Goal: Task Accomplishment & Management: Manage account settings

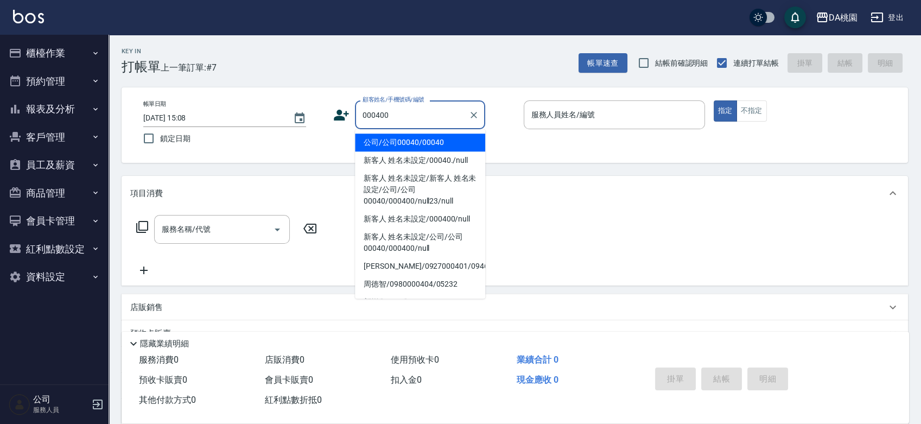
type input "新客人 姓名未設定/新客人 姓名未設定/公司/公司00040/000400/null23/null"
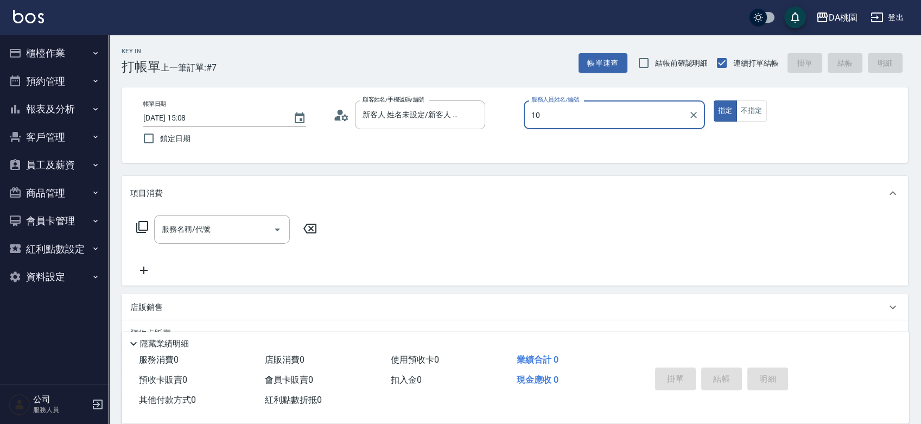
type input "10"
type button "true"
type input "KI KI -10"
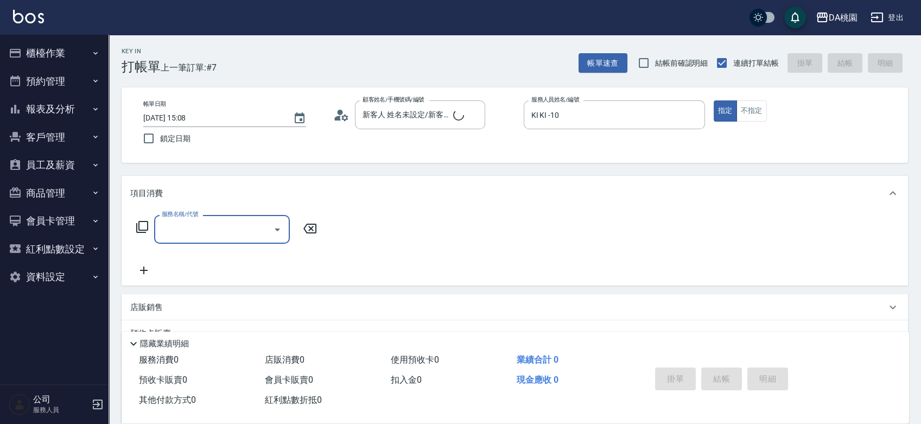
type input "新客人 姓名未設定/000400/null"
type input "400"
type input "150"
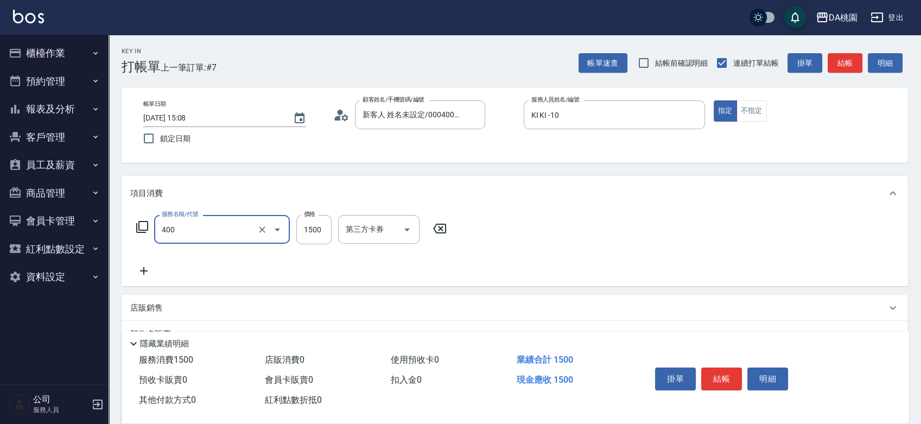
type input "染髮(400)"
type input "2"
type input "0"
type input "250"
type input "20"
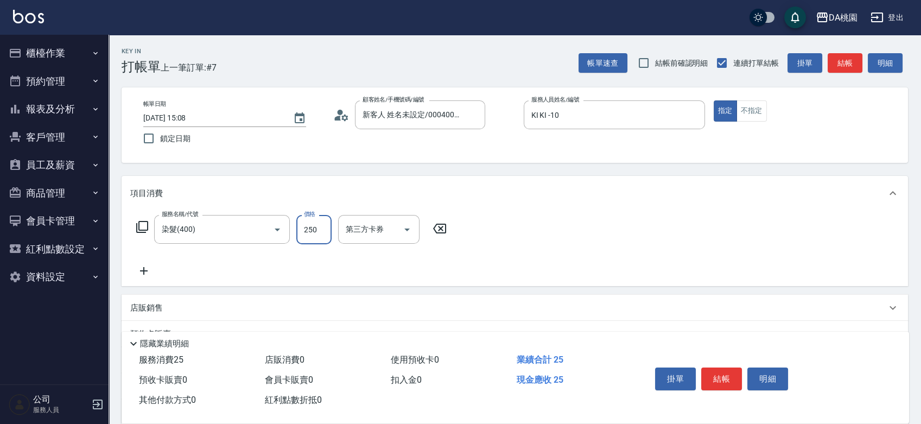
type input "2500"
type input "250"
type input "2500"
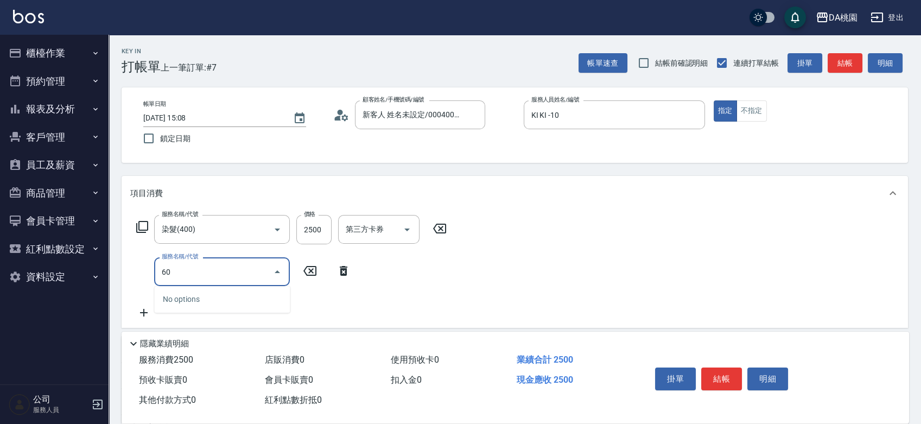
type input "606"
type input "350"
type input "小麥護髮(606)"
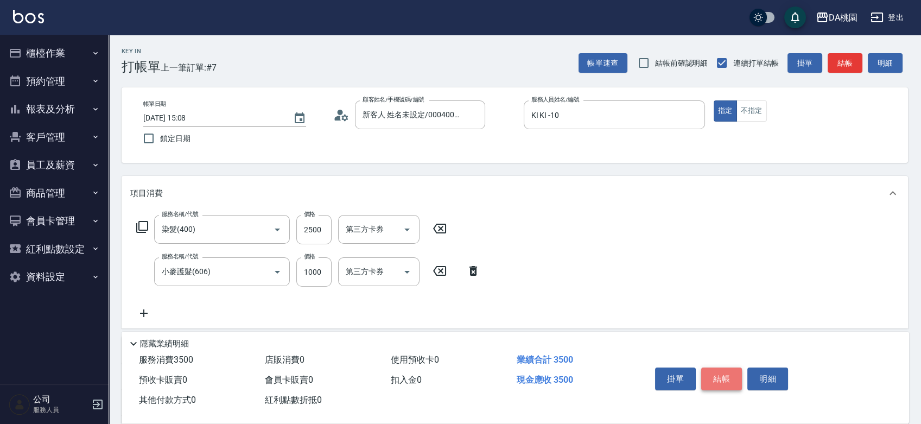
click at [723, 376] on button "結帳" at bounding box center [721, 379] width 41 height 23
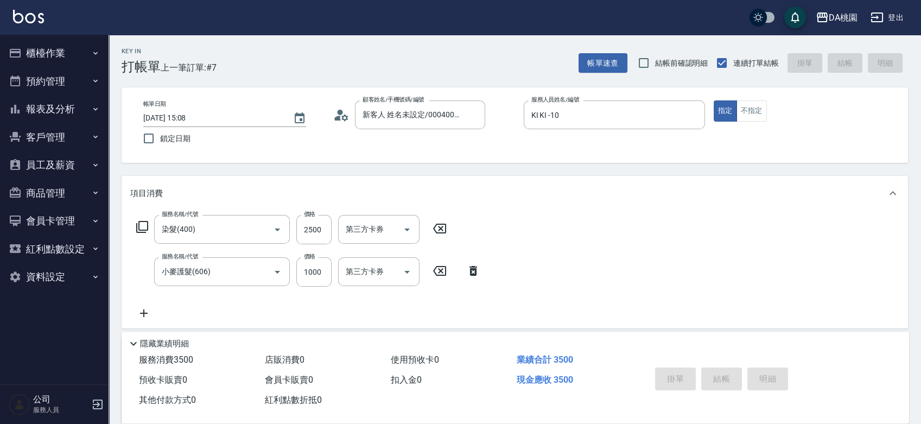
type input "2025/09/26 15:47"
type input "0"
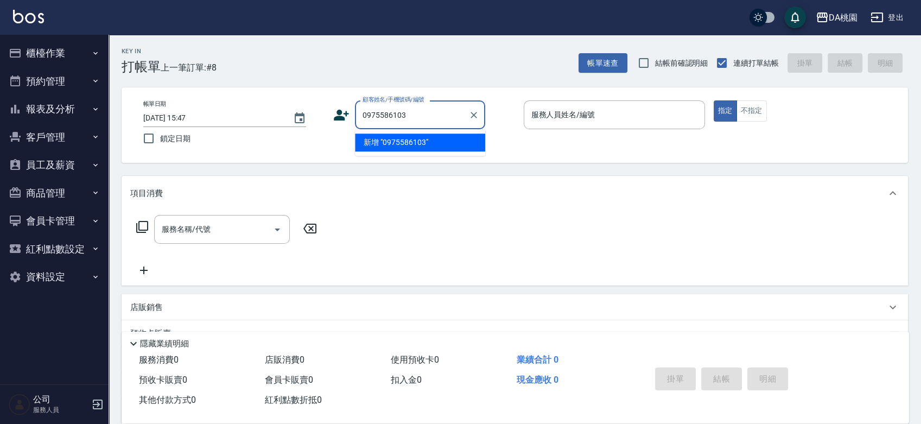
type input "0975586103"
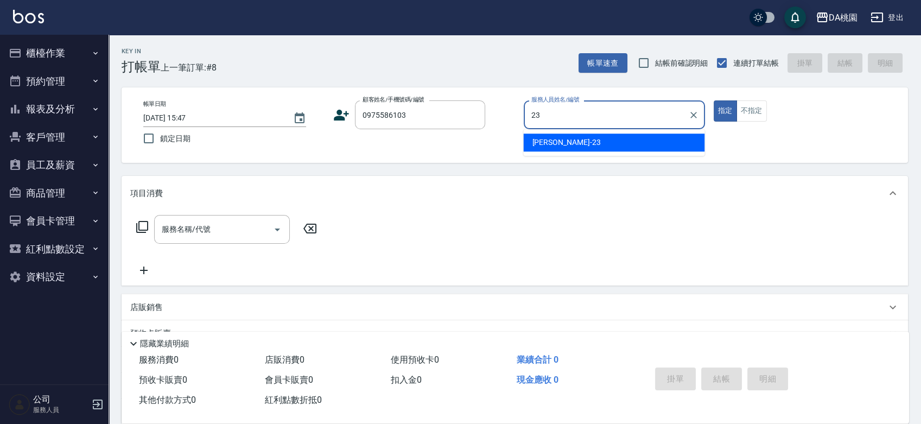
type input "亞瑟 -23"
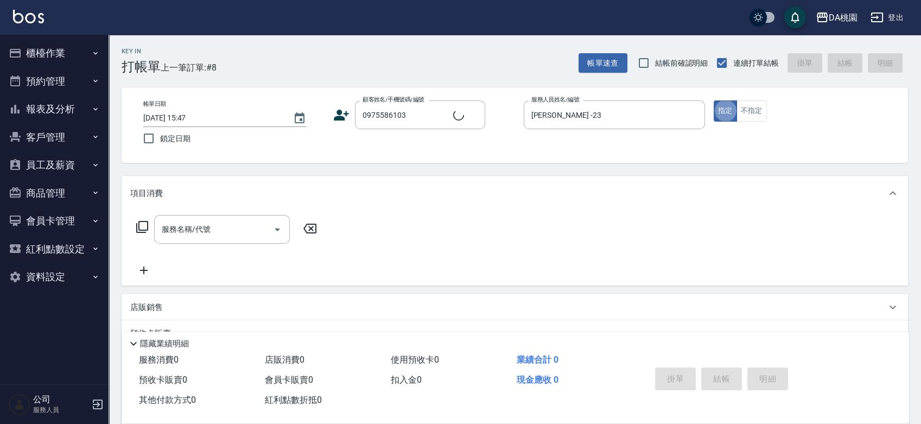
type input "邵書賢/0975586103/null"
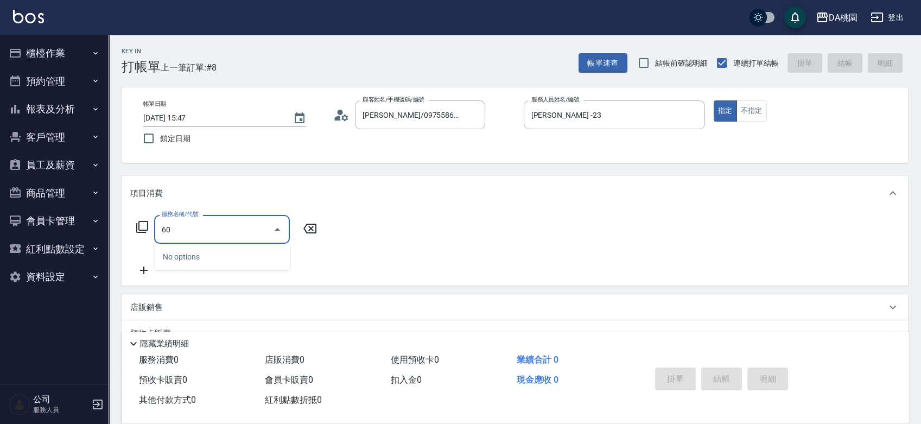
type input "605"
type input "80"
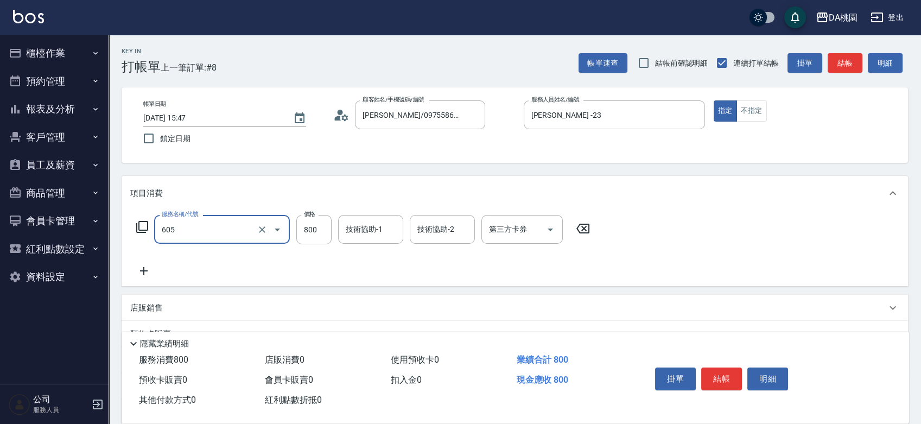
type input "炫色護髮(互助)(605)"
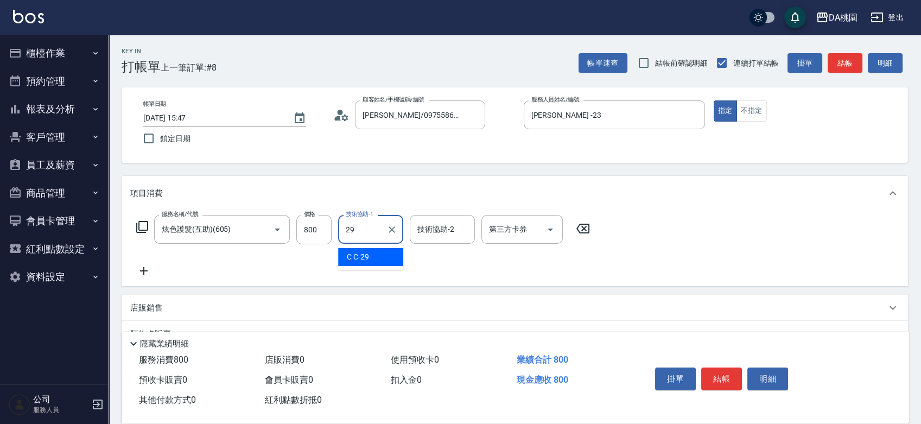
type input "C C-29"
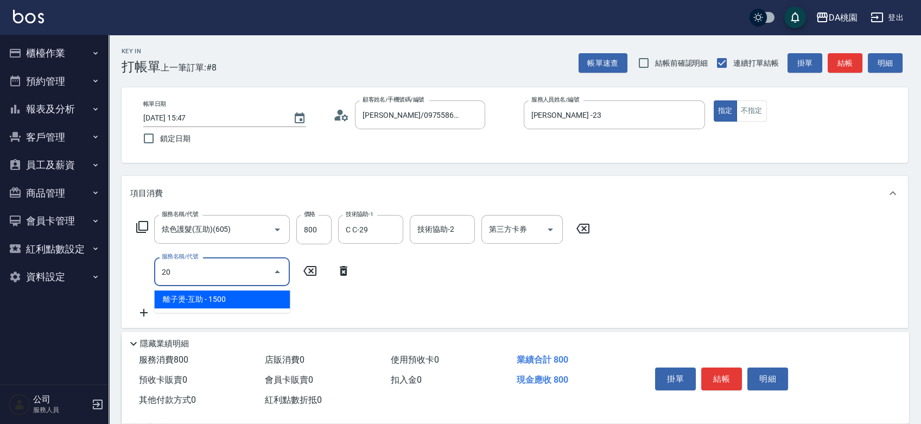
type input "201"
type input "230"
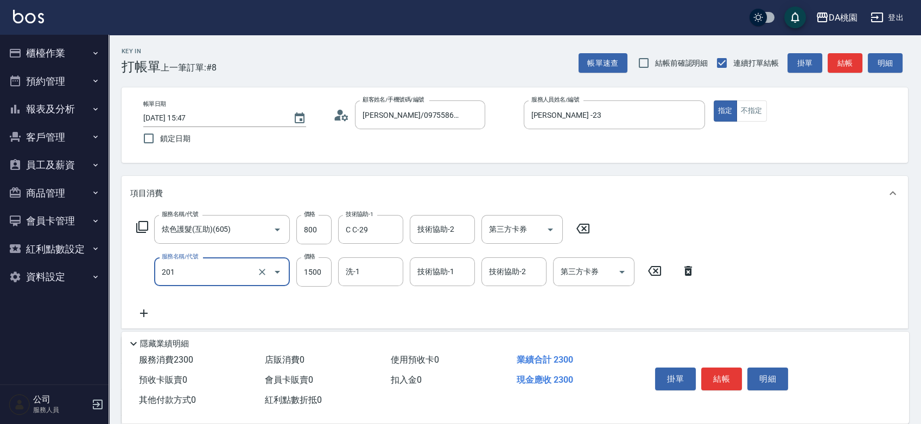
type input "離子燙-互助(201)"
type input "1"
type input "80"
type input "180"
type input "90"
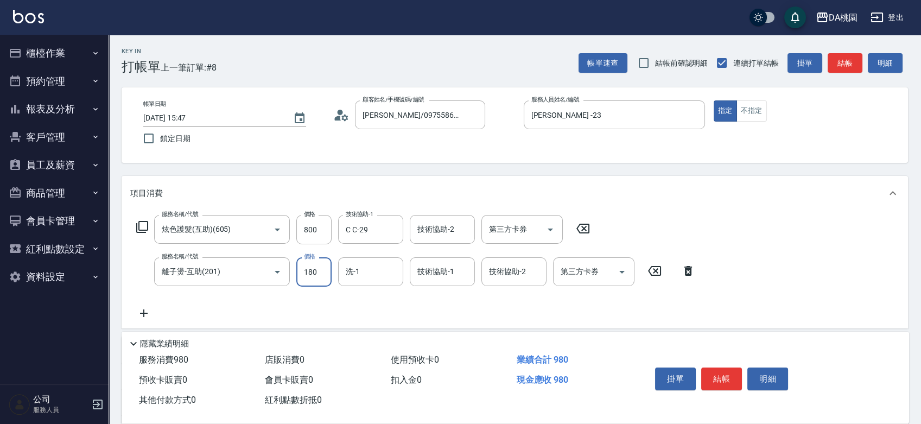
type input "1800"
type input "260"
type input "C C-29"
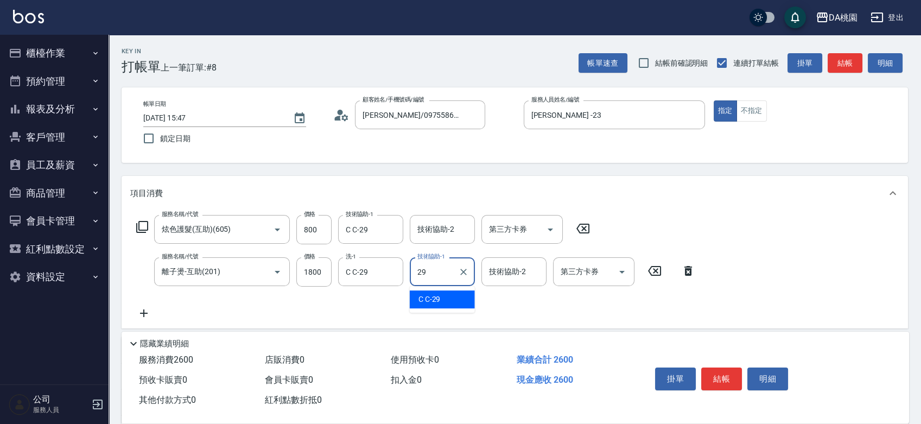
type input "C C-29"
click at [706, 370] on button "結帳" at bounding box center [721, 379] width 41 height 23
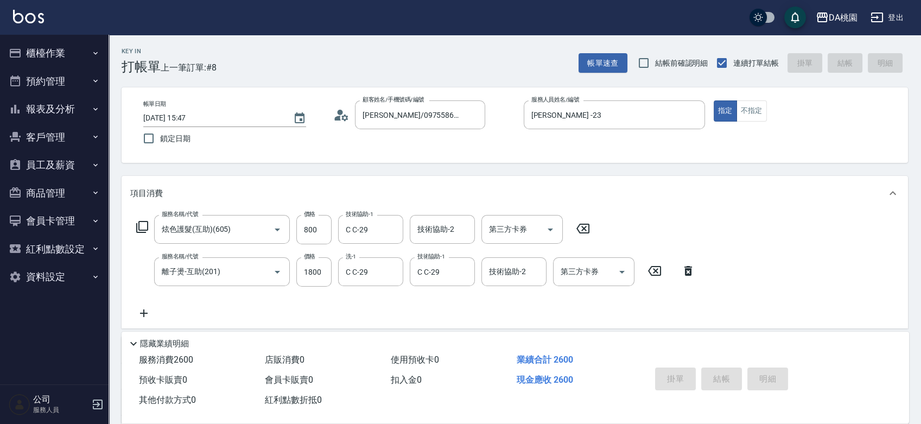
type input "0"
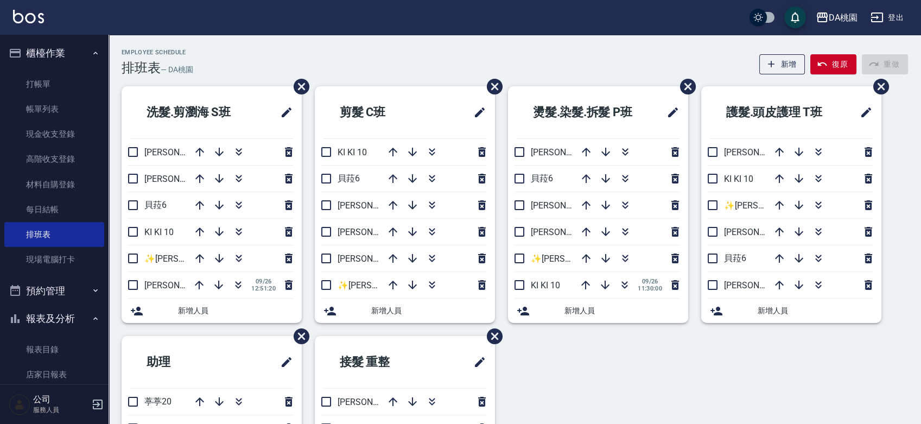
click at [410, 45] on div "Employee Schedule 排班表 — DA桃園 新增 復原 重做 洗髮.剪瀏海 S[PERSON_NAME]3 [PERSON_NAME]8 [PE…" at bounding box center [515, 312] width 813 height 555
click at [58, 110] on link "帳單列表" at bounding box center [54, 109] width 100 height 25
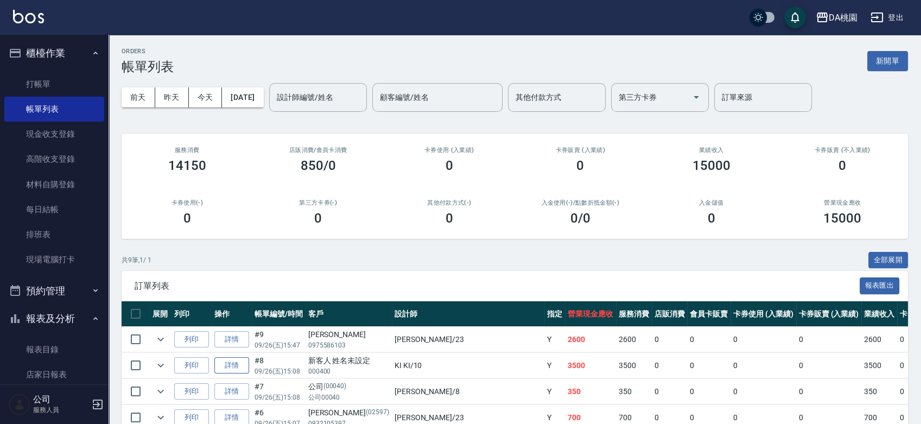
click at [233, 365] on link "詳情" at bounding box center [231, 365] width 35 height 17
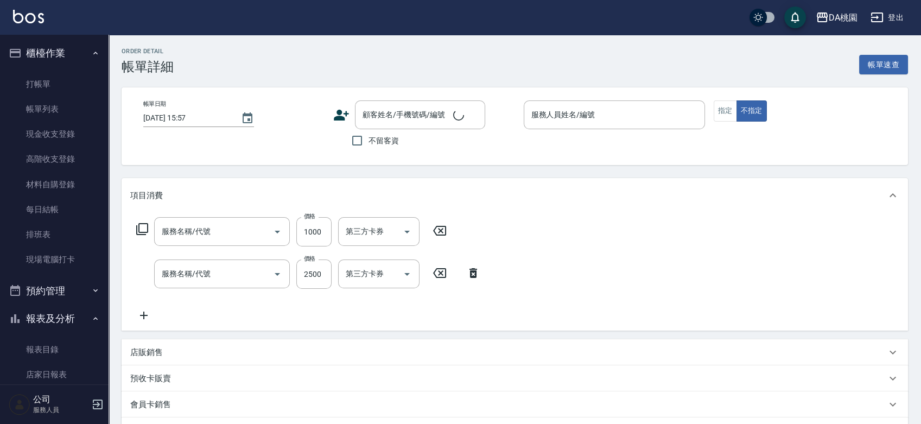
type input "[DATE] 15:08"
type input "KI KI -10"
type input "350"
type input "小麥護髮(606)"
type input "染髮(400)"
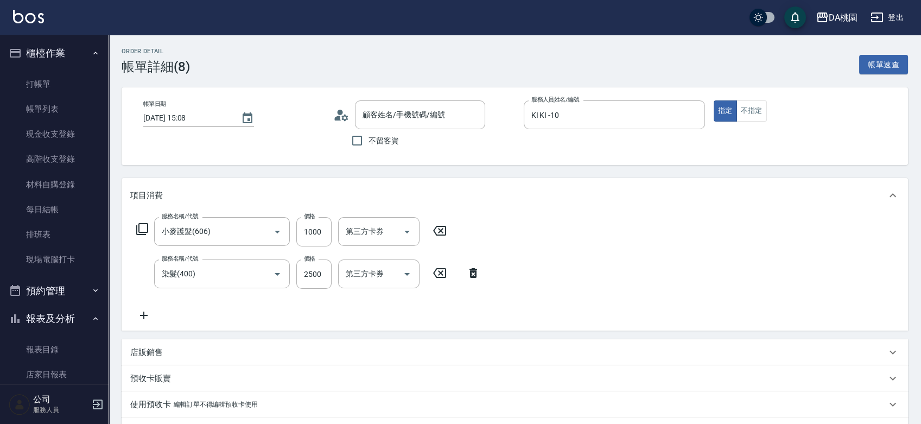
type input "新客人 姓名未設定/000400/null"
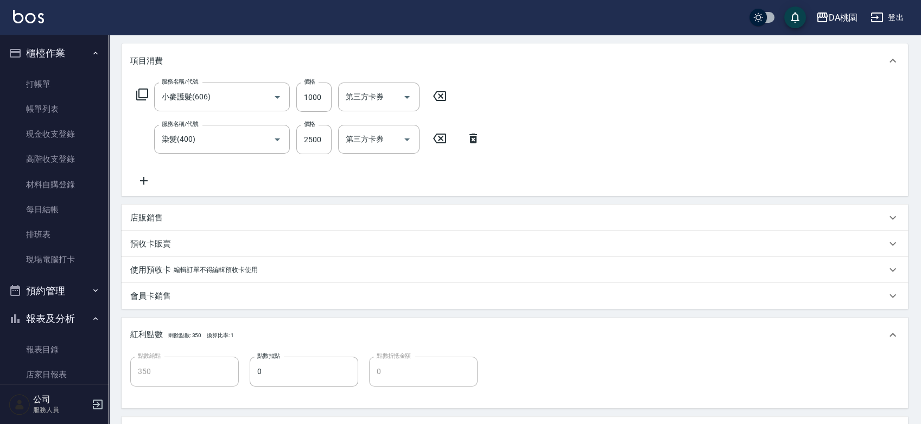
scroll to position [295, 0]
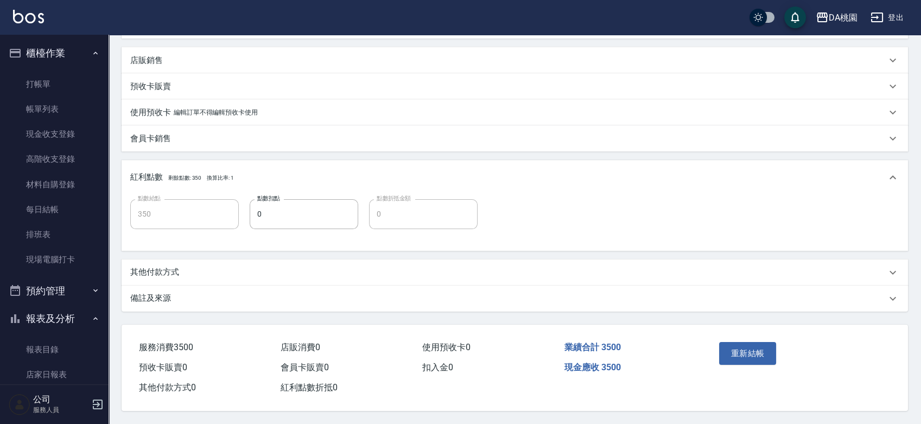
click at [244, 275] on div "其他付款方式" at bounding box center [515, 272] width 787 height 26
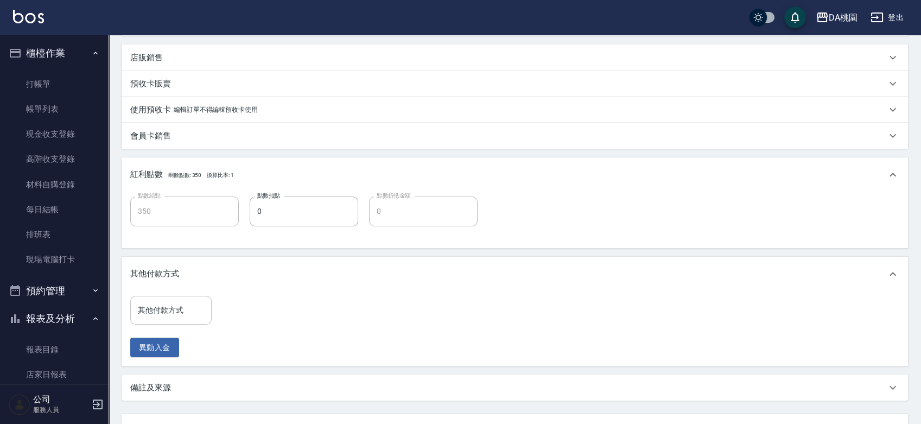
click at [175, 319] on input "其他付款方式" at bounding box center [171, 310] width 72 height 19
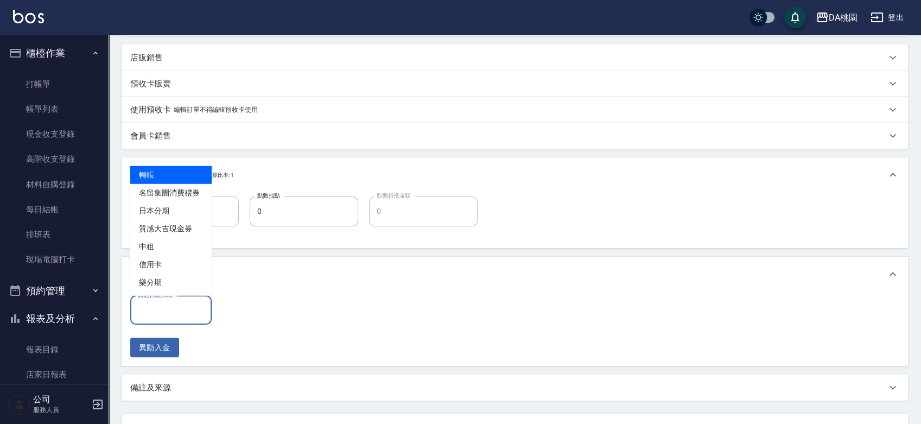
click at [177, 179] on span "轉帳" at bounding box center [170, 175] width 81 height 18
type input "轉帳"
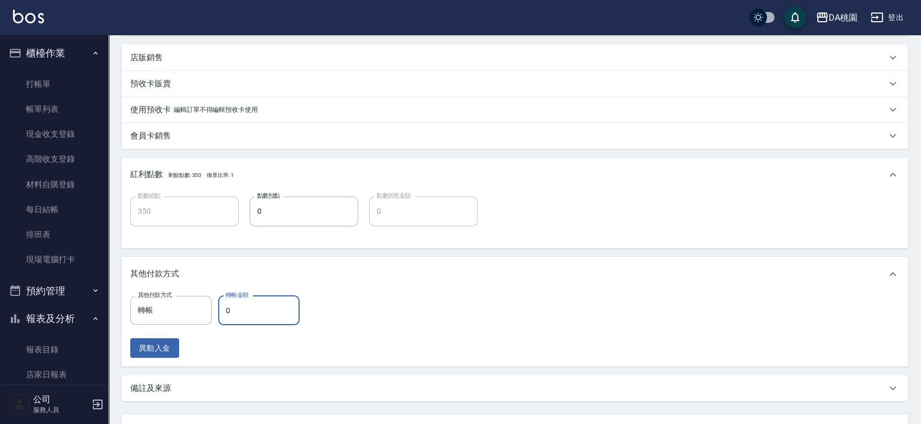
click at [226, 305] on input "0" at bounding box center [258, 310] width 81 height 29
type input "3"
type input "340"
type input "350"
type input "310"
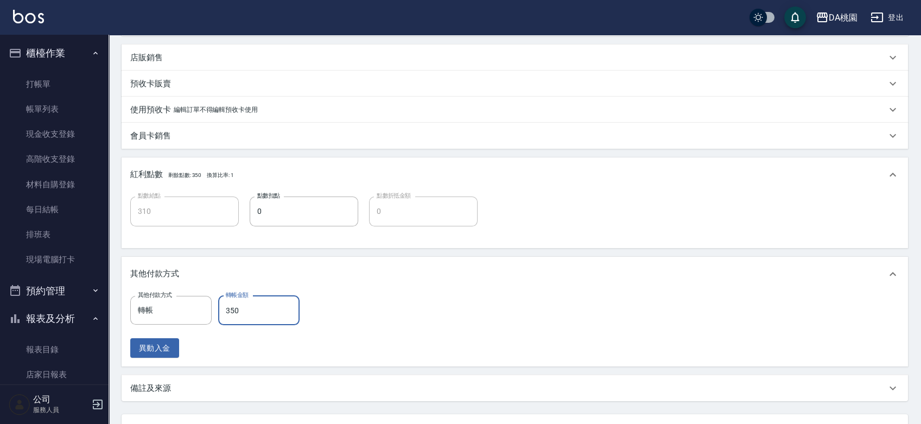
type input "3500"
type input "0"
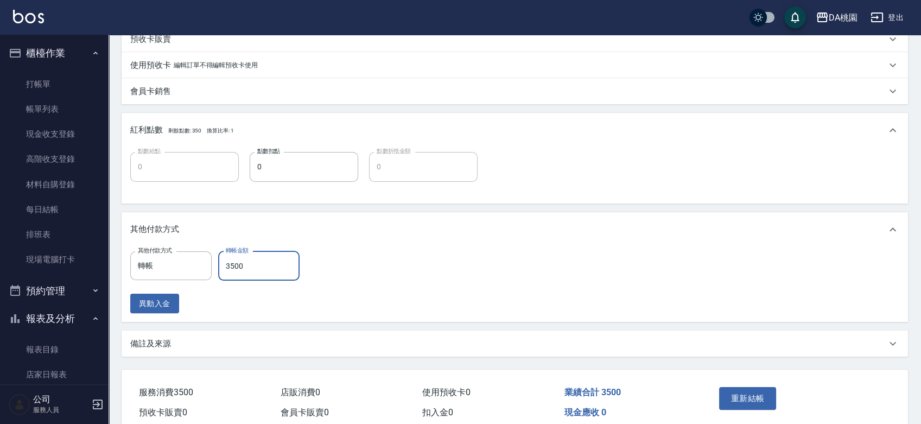
scroll to position [387, 0]
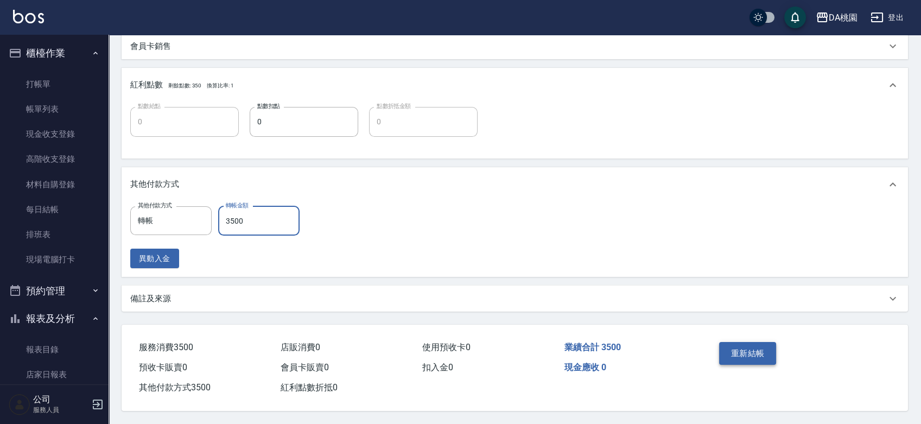
type input "3500"
click at [725, 345] on button "重新結帳" at bounding box center [748, 353] width 58 height 23
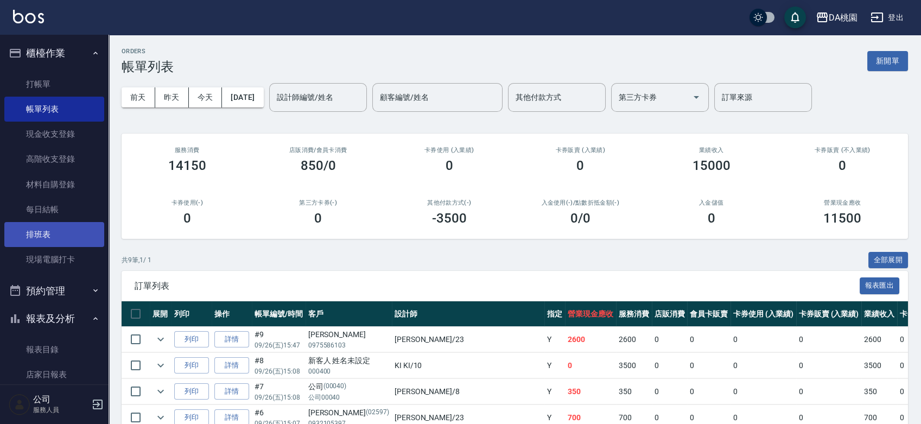
click at [50, 231] on link "排班表" at bounding box center [54, 234] width 100 height 25
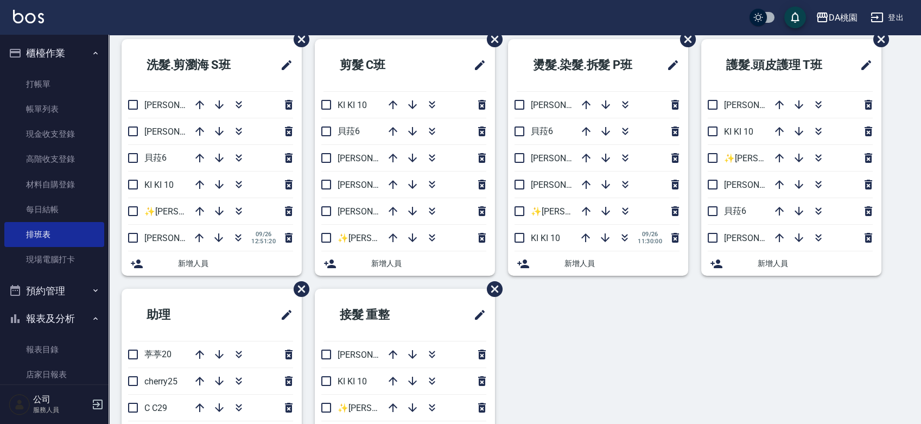
scroll to position [45, 0]
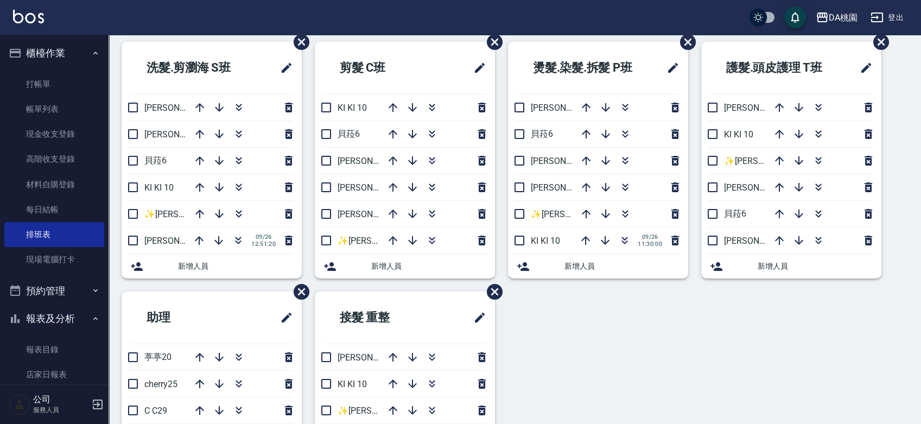
click at [623, 376] on div "洗髮.剪瀏海 S[PERSON_NAME]3 [PERSON_NAME]8 [PERSON_NAME]6 KI KI 10 ✨[PERSON_NAME][PE…" at bounding box center [509, 291] width 800 height 499
